Goal: Navigation & Orientation: Understand site structure

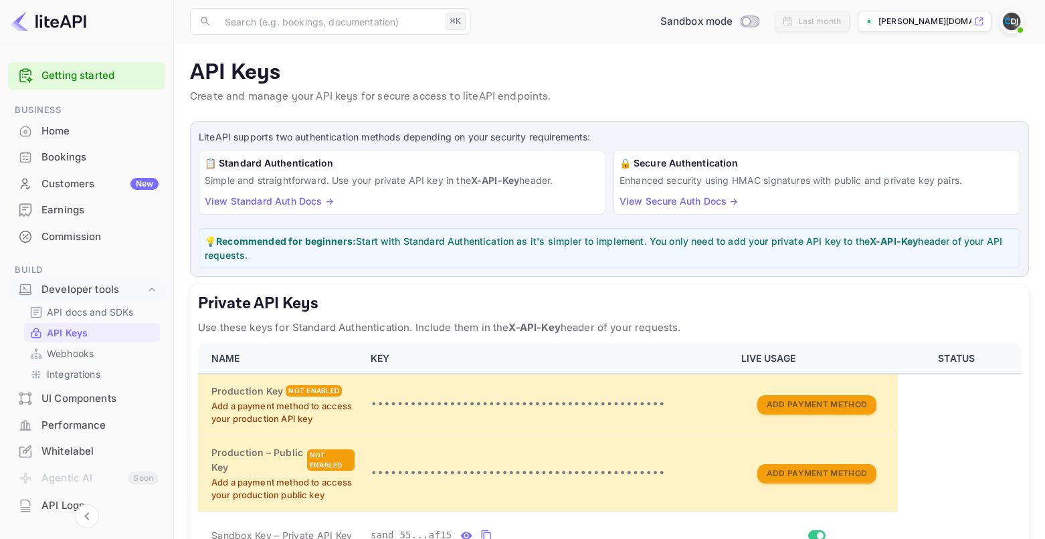
click at [937, 16] on p "[PERSON_NAME][DOMAIN_NAME]" at bounding box center [924, 21] width 93 height 12
click at [82, 190] on div "Customers New" at bounding box center [99, 184] width 117 height 15
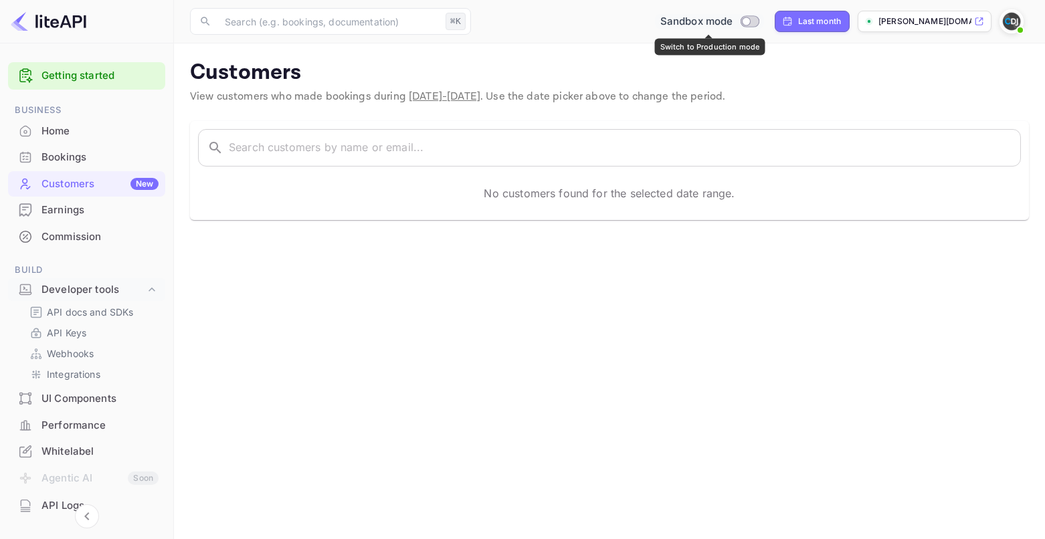
click at [753, 20] on input "Switch to Production mode" at bounding box center [745, 21] width 27 height 9
checkbox input "false"
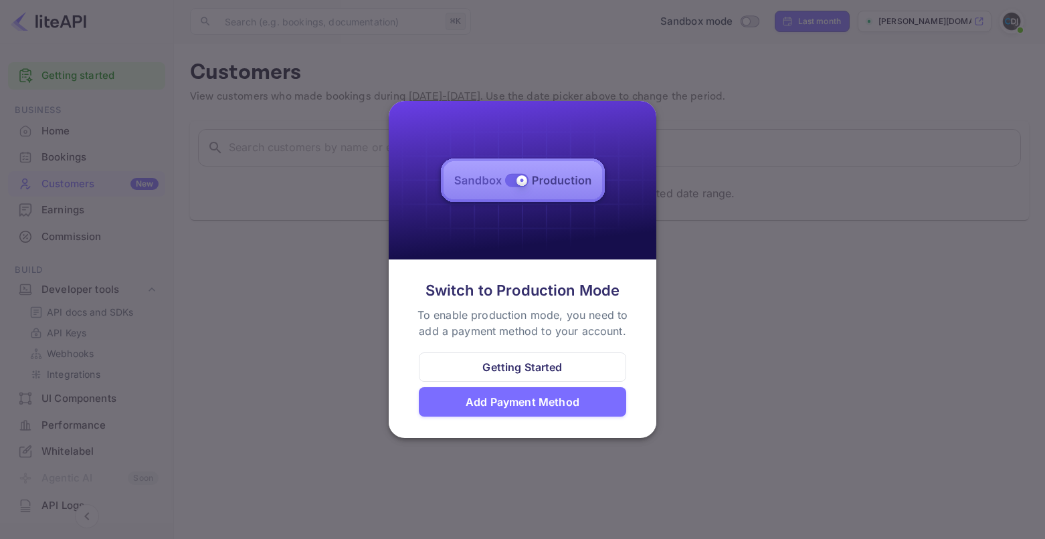
click at [271, 315] on div at bounding box center [522, 269] width 1045 height 539
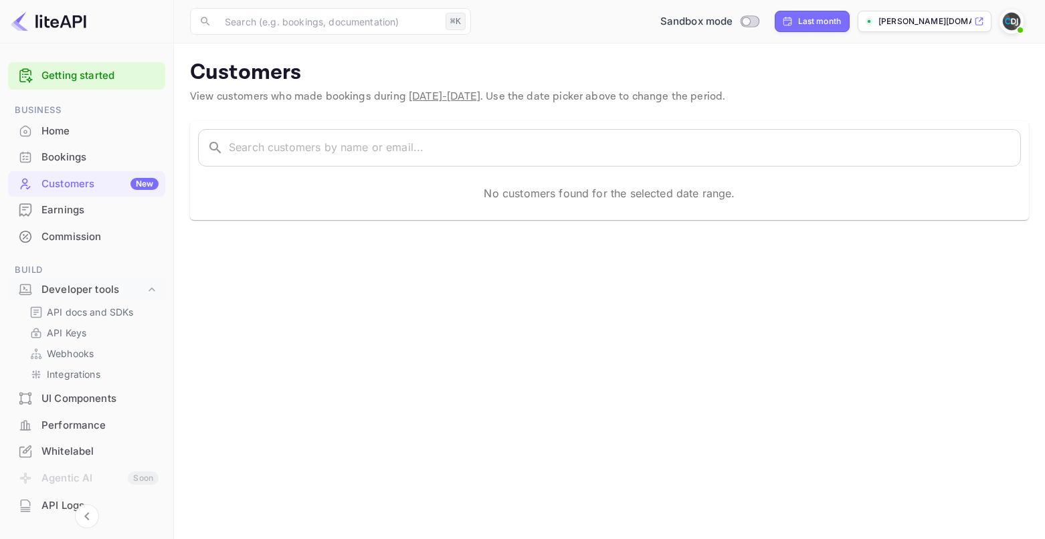
click at [40, 159] on div "Bookings" at bounding box center [86, 157] width 157 height 26
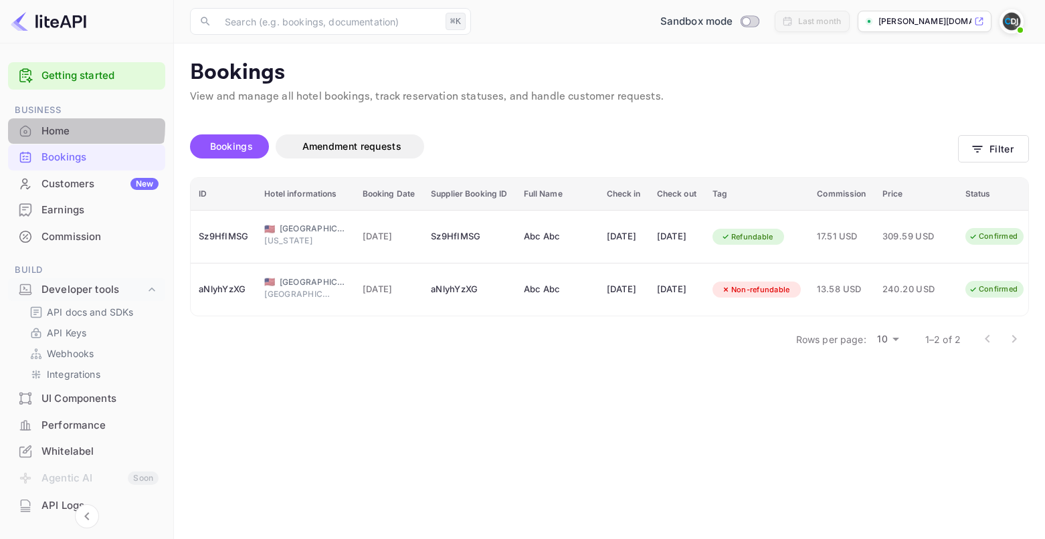
click at [47, 125] on div "Home" at bounding box center [99, 131] width 117 height 15
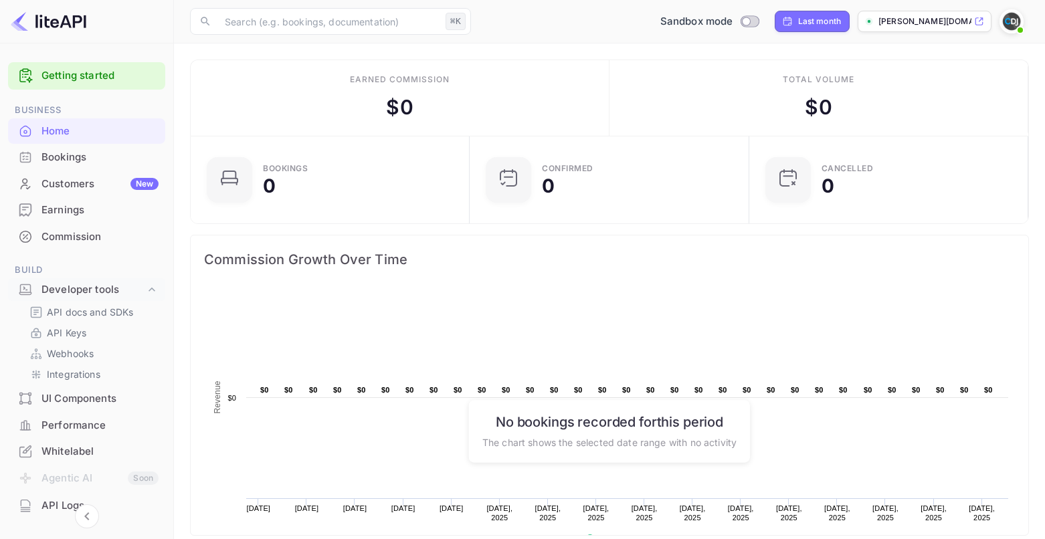
click at [46, 160] on div "Bookings" at bounding box center [99, 157] width 117 height 15
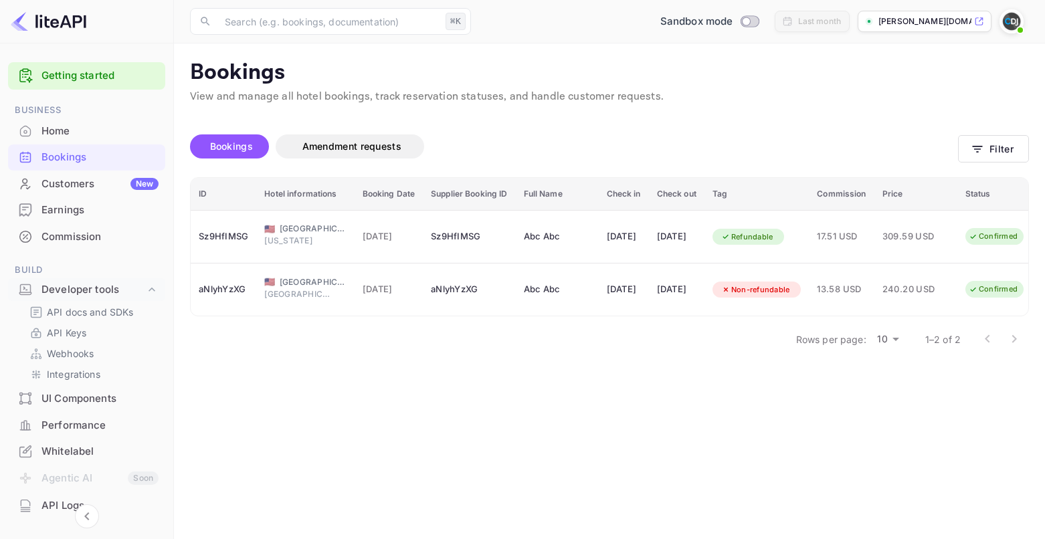
click at [69, 188] on div "Customers New" at bounding box center [99, 184] width 117 height 15
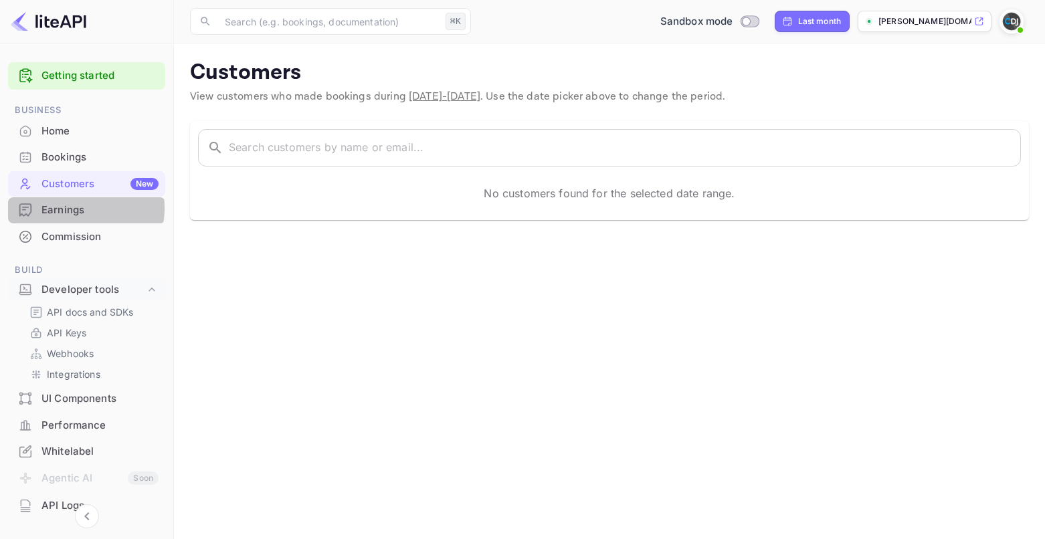
click at [68, 208] on div "Earnings" at bounding box center [99, 210] width 117 height 15
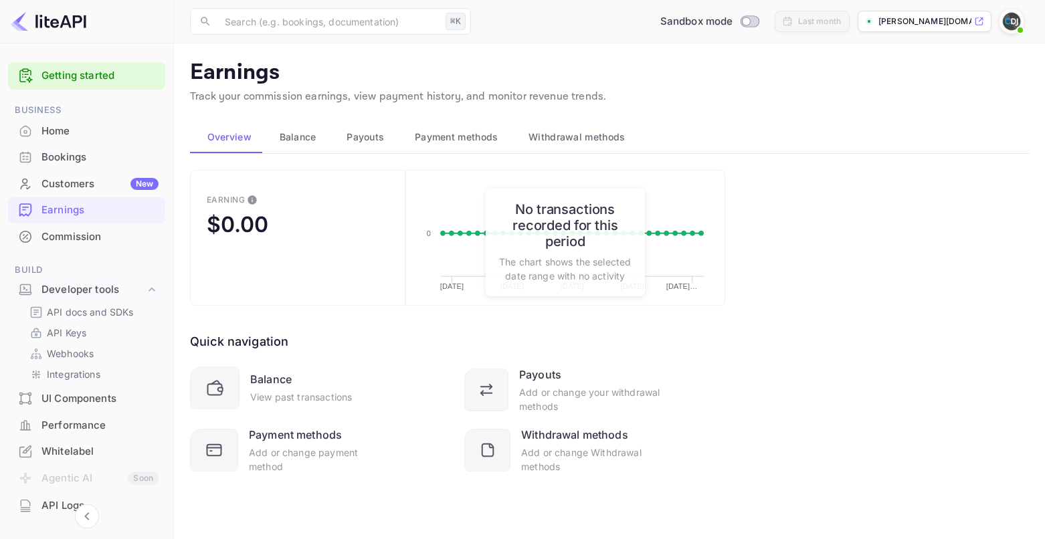
click at [64, 240] on div "Commission" at bounding box center [99, 236] width 117 height 15
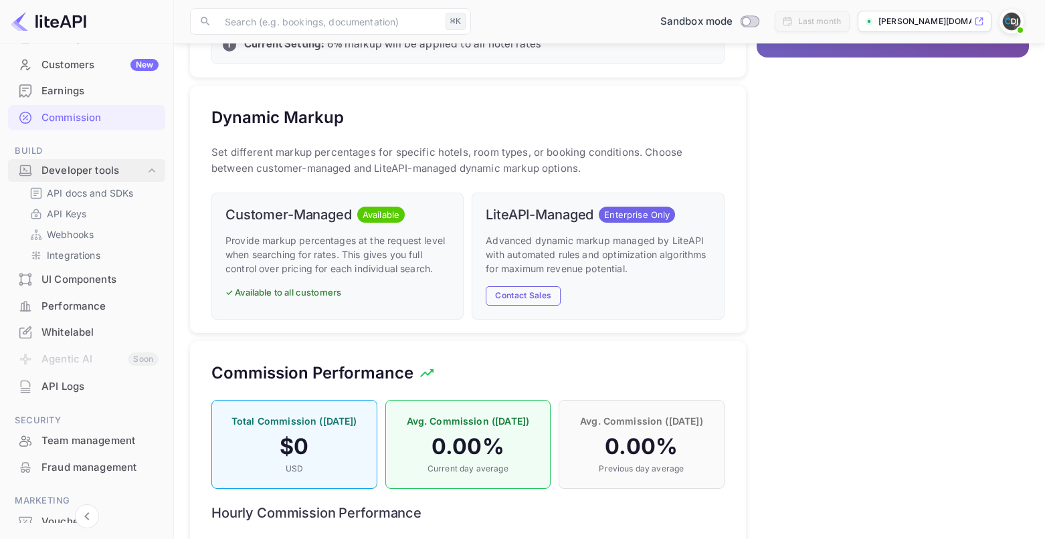
scroll to position [128, 0]
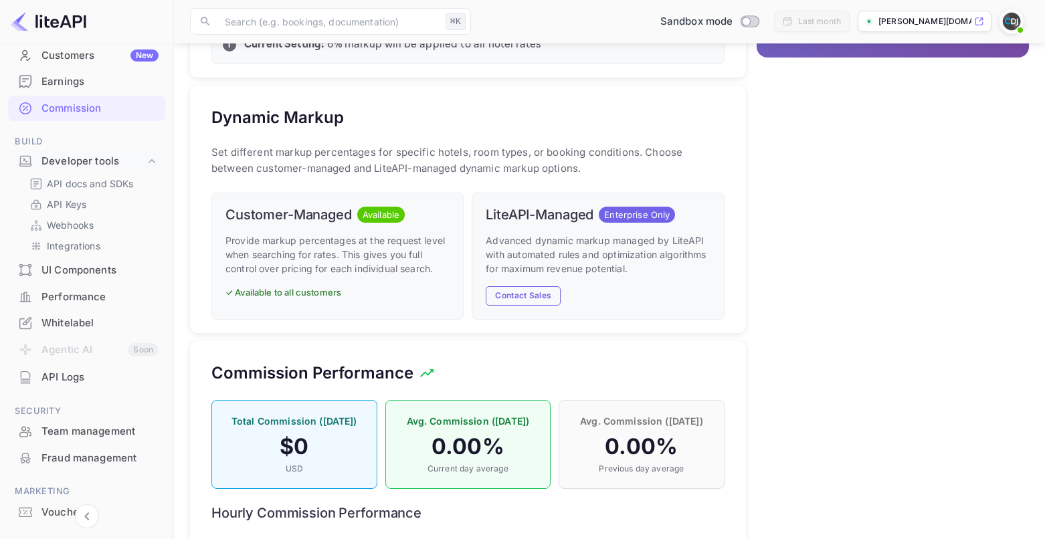
click at [117, 271] on div "UI Components" at bounding box center [99, 270] width 117 height 15
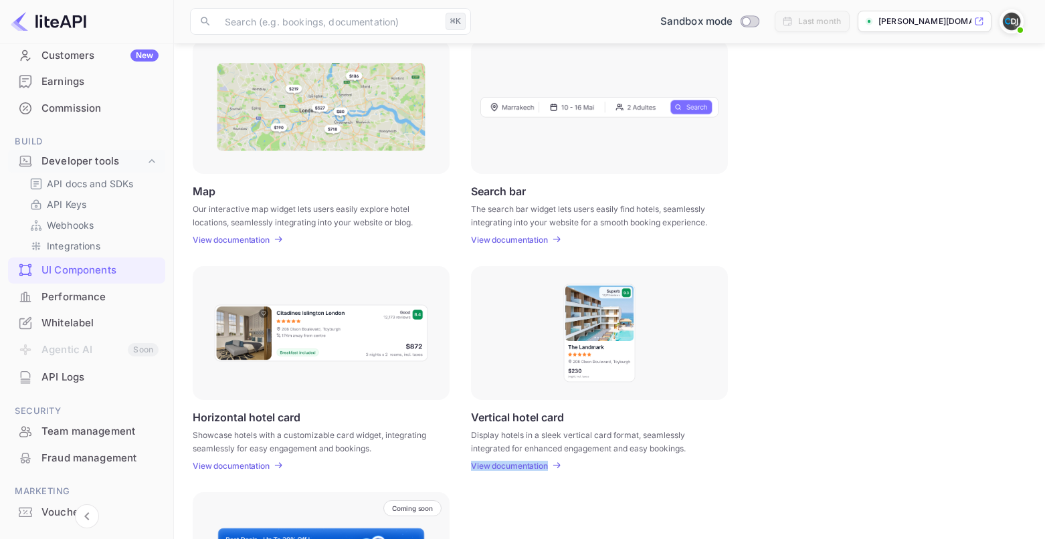
scroll to position [362, 0]
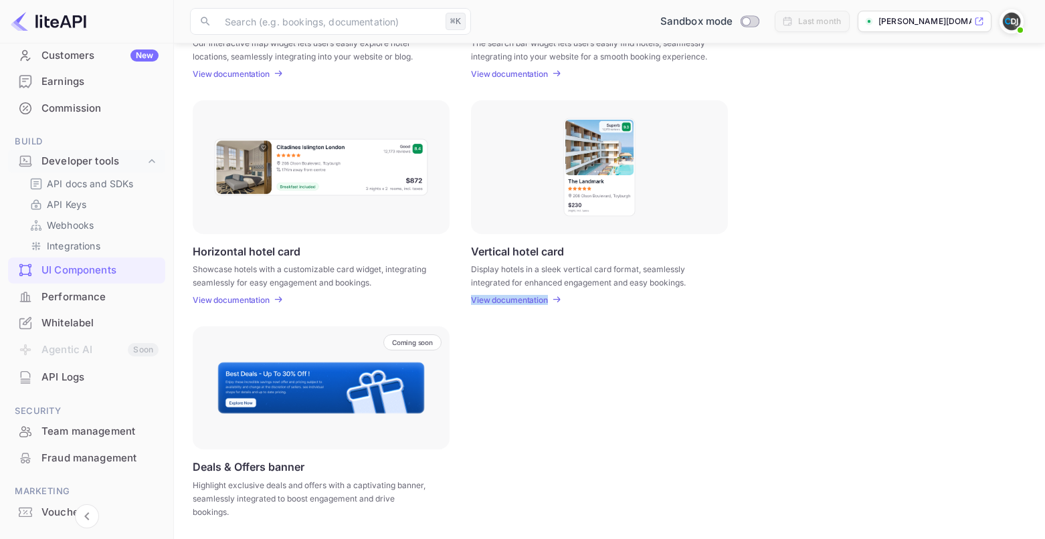
click at [615, 173] on img at bounding box center [599, 167] width 74 height 100
click at [518, 280] on p "Display hotels in a sleek vertical card format, seamlessly integrated for enhan…" at bounding box center [591, 275] width 240 height 24
click at [259, 251] on p "Horizontal hotel card" at bounding box center [247, 251] width 108 height 13
click at [577, 148] on img at bounding box center [599, 167] width 74 height 100
click at [511, 268] on p "Display hotels in a sleek vertical card format, seamlessly integrated for enhan…" at bounding box center [591, 275] width 240 height 24
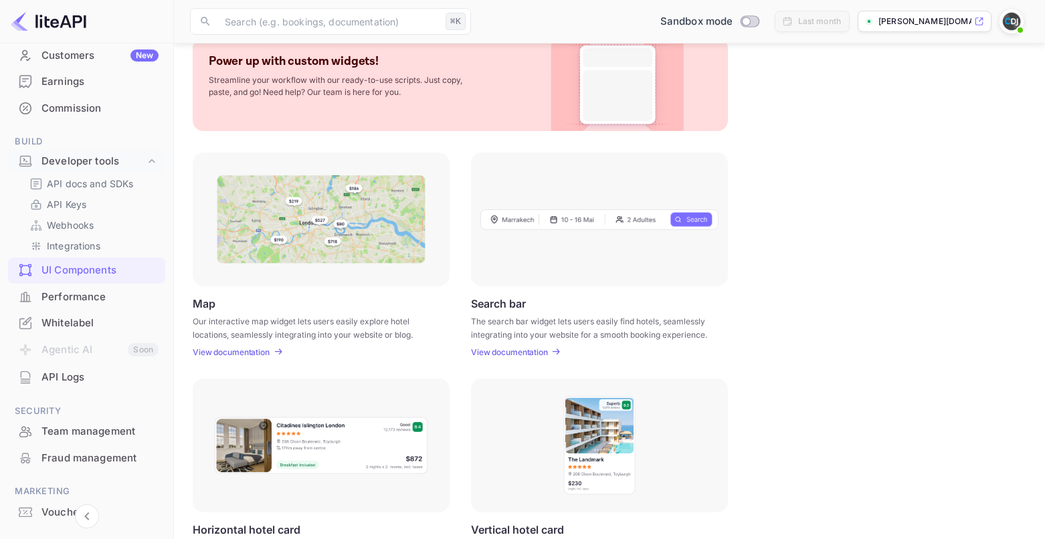
scroll to position [80, 0]
